Goal: Check status

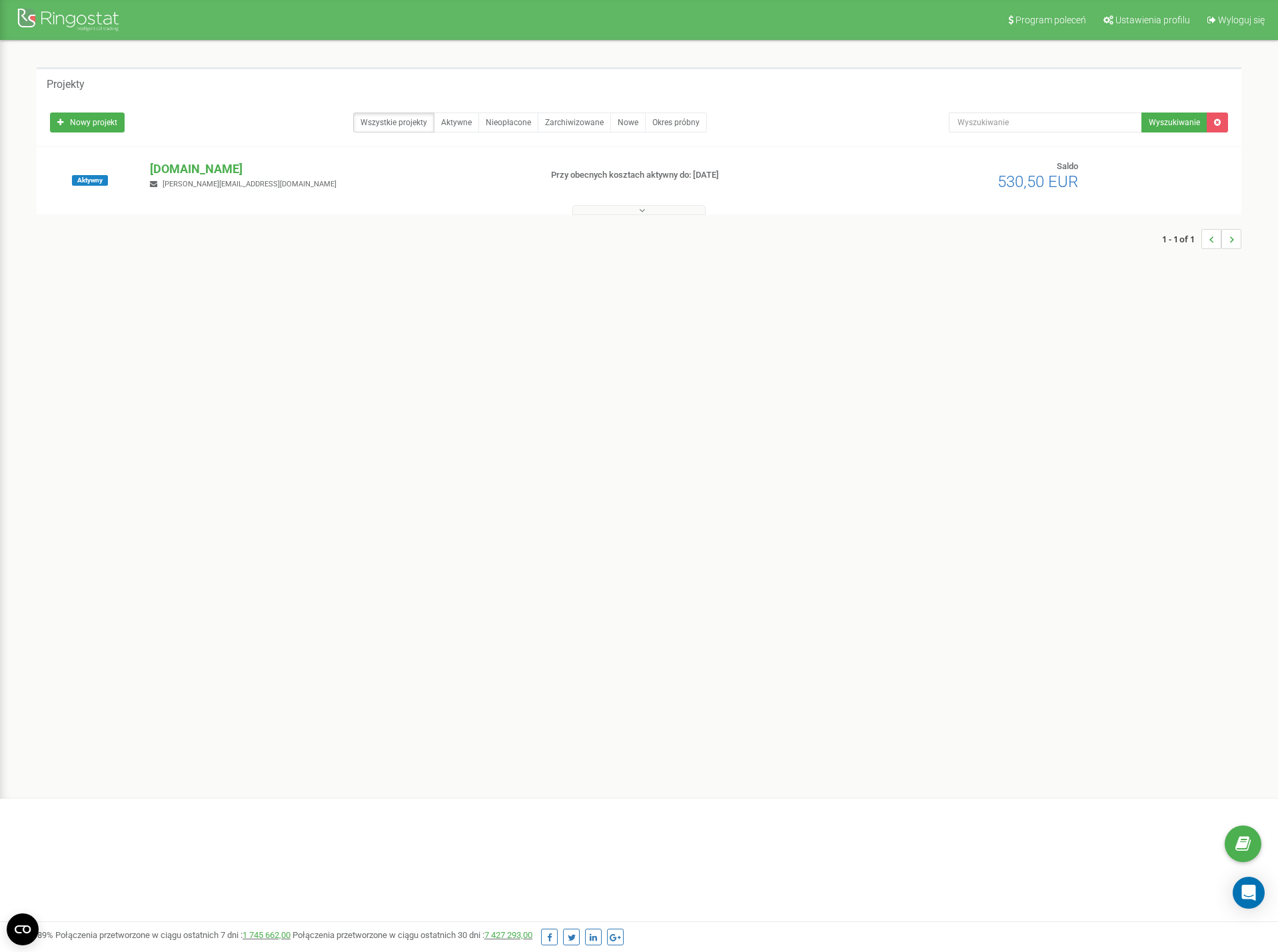
click at [200, 190] on div "[DOMAIN_NAME] [PERSON_NAME][EMAIL_ADDRESS][DOMAIN_NAME]" at bounding box center [340, 174] width 399 height 29
click at [200, 168] on p "[DOMAIN_NAME]" at bounding box center [339, 169] width 379 height 18
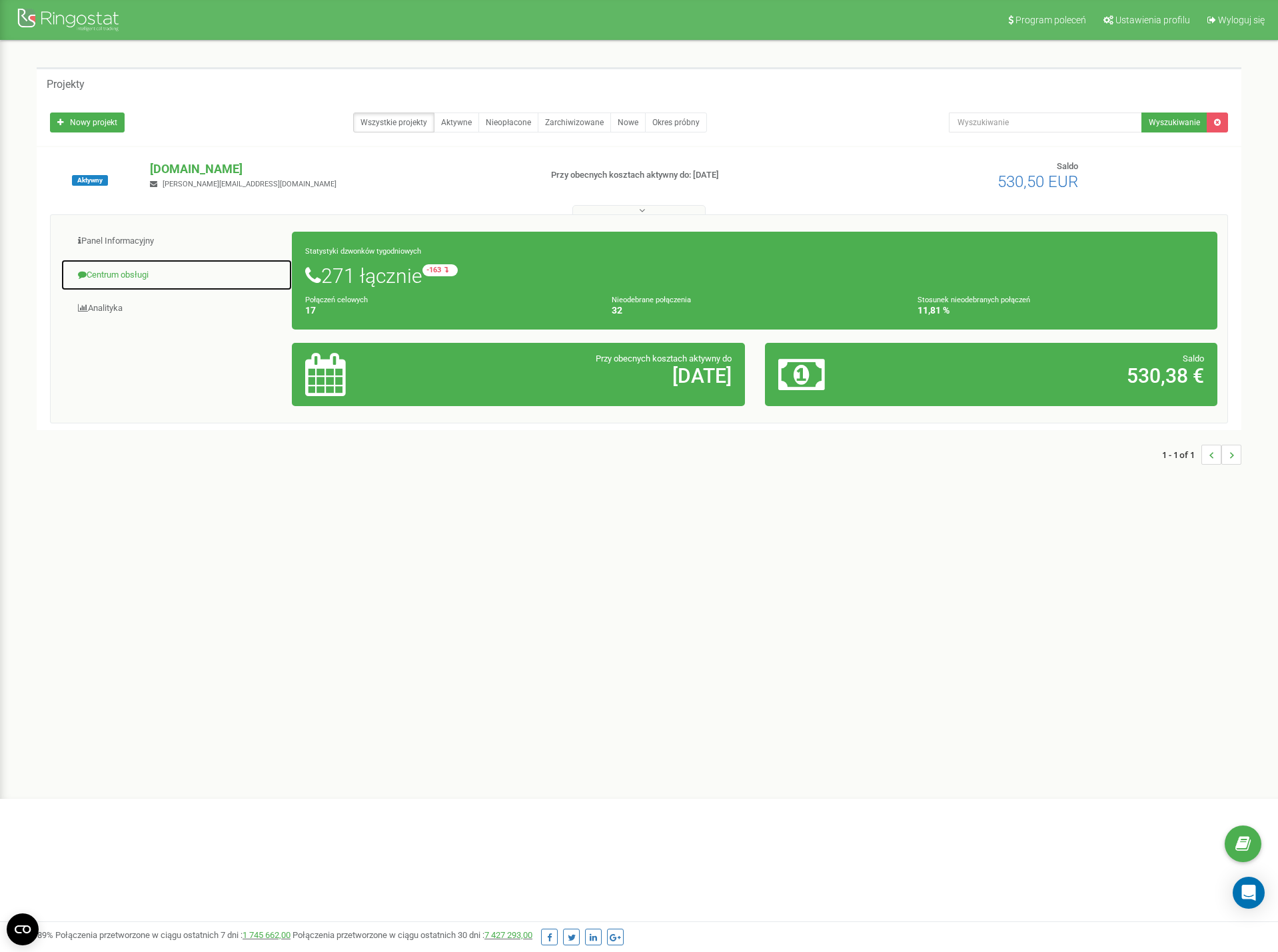
click at [169, 274] on link "Centrum obsługi" at bounding box center [177, 275] width 232 height 32
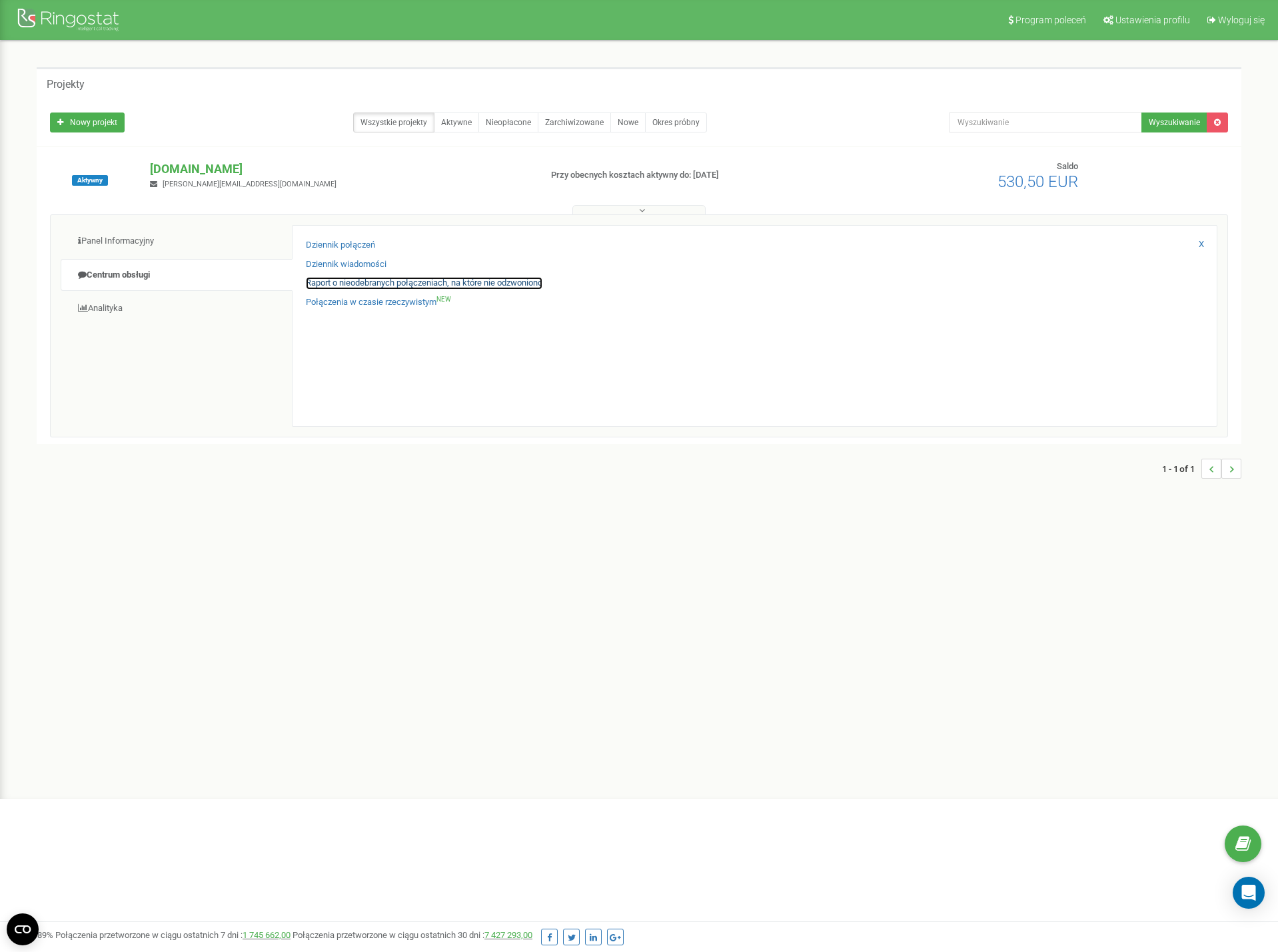
click at [406, 281] on link "Raport o nieodebranych połączeniach, na które nie odzwoniono" at bounding box center [424, 283] width 237 height 13
